Goal: Task Accomplishment & Management: Manage account settings

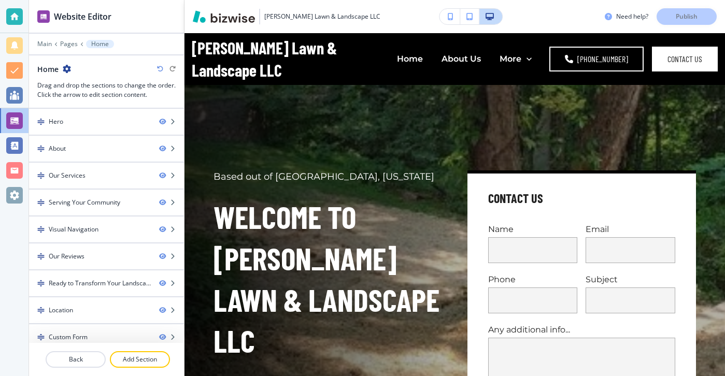
scroll to position [8, 0]
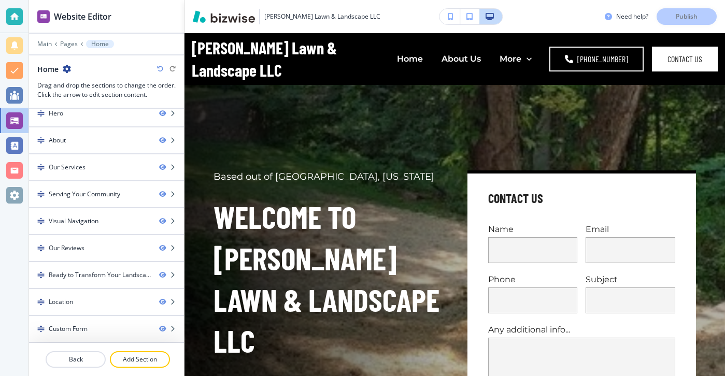
click at [7, 12] on div at bounding box center [14, 16] width 17 height 17
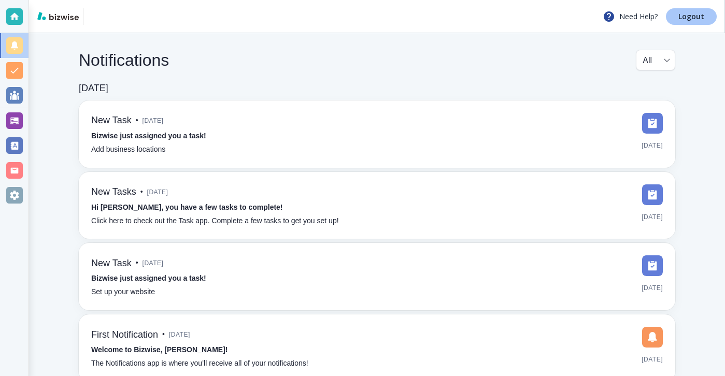
click at [713, 19] on link "Logout" at bounding box center [691, 16] width 51 height 17
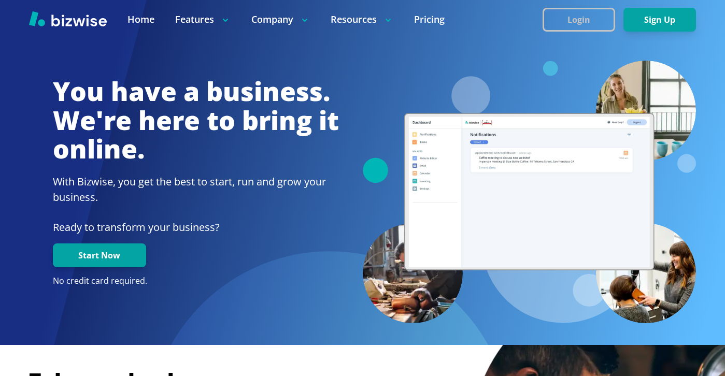
click at [578, 17] on button "Login" at bounding box center [579, 20] width 73 height 24
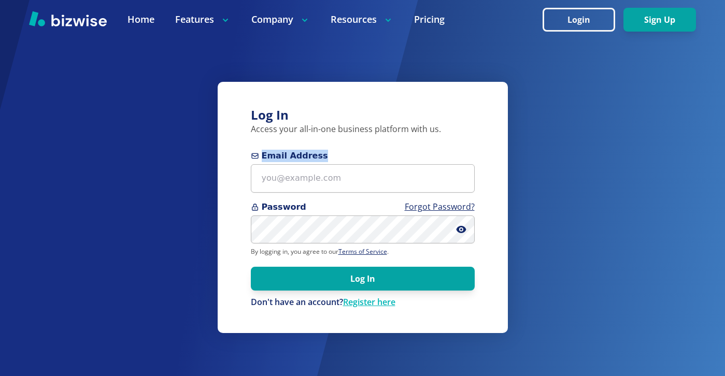
click at [374, 160] on span "Email Address" at bounding box center [363, 156] width 224 height 12
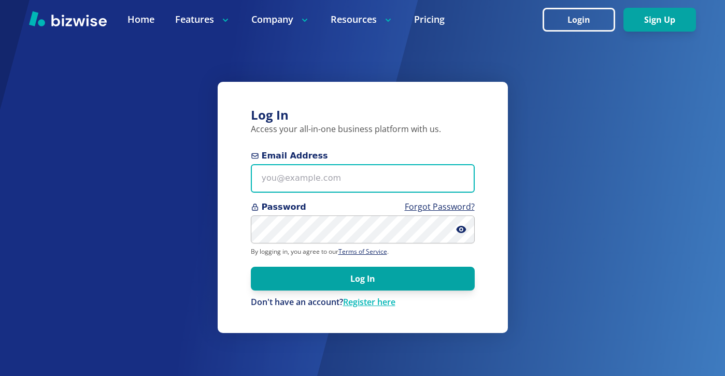
click at [374, 171] on input "Email Address" at bounding box center [363, 178] width 224 height 29
paste input "tjmelectricmn.com"
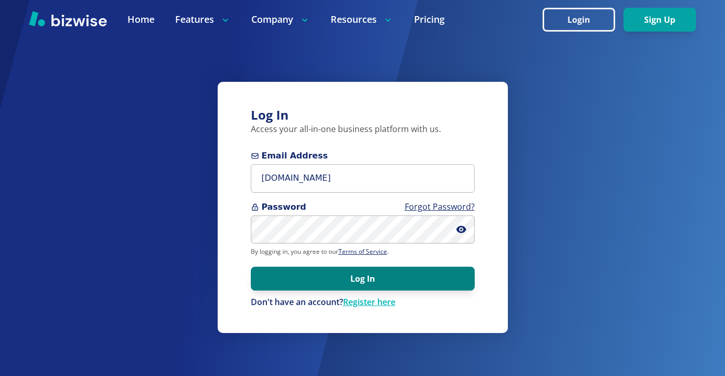
click at [353, 282] on button "Log In" at bounding box center [363, 279] width 224 height 24
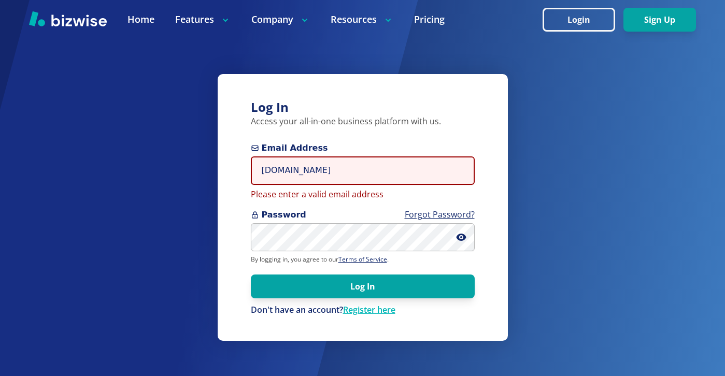
click at [348, 168] on input "tjmelectricmn.com" at bounding box center [363, 171] width 224 height 29
paste input "tim@"
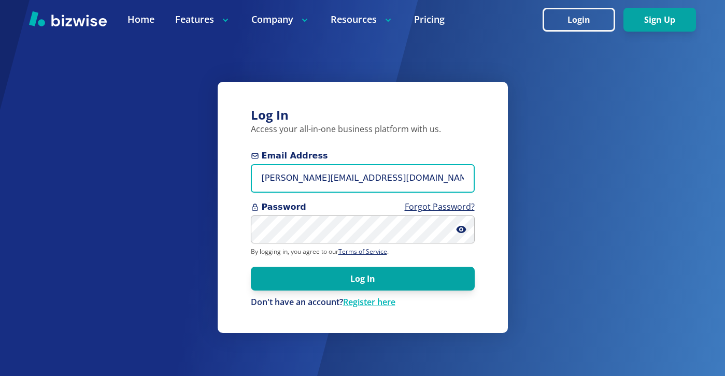
type input "tim@tjmelectricmn.com"
click at [251, 267] on button "Log In" at bounding box center [363, 279] width 224 height 24
